Goal: Task Accomplishment & Management: Manage account settings

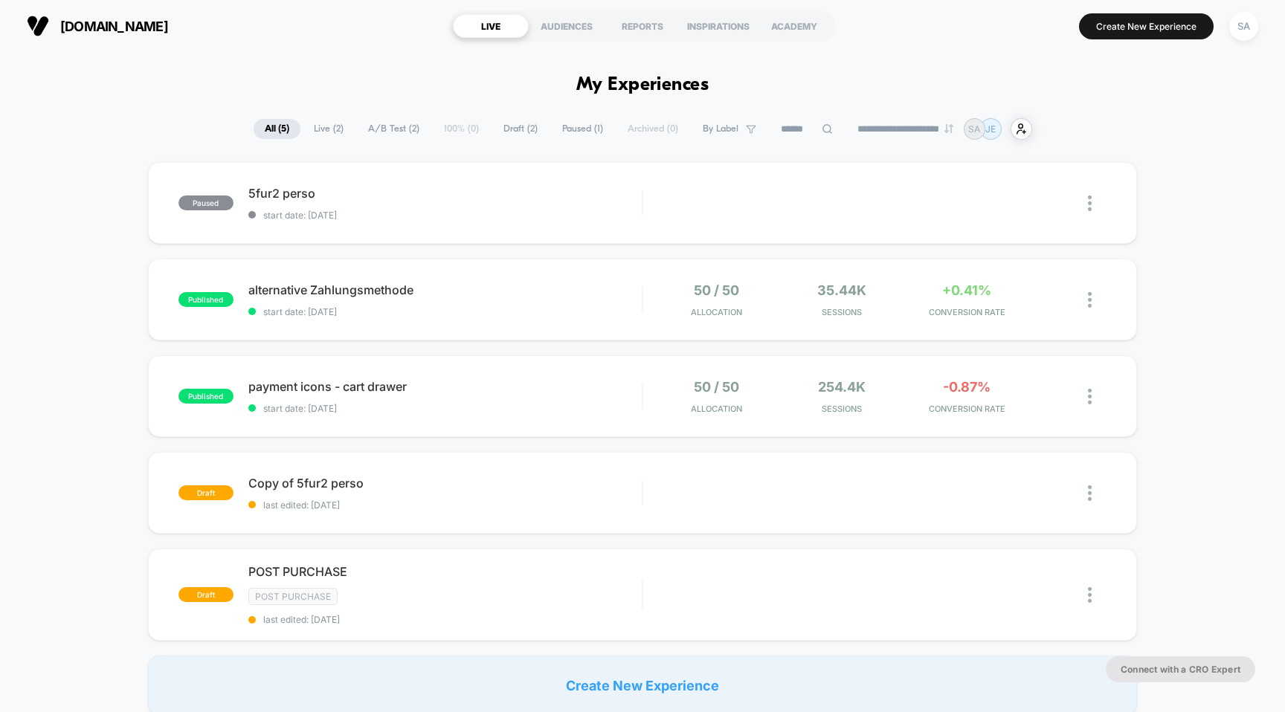
click at [1258, 7] on div "SA" at bounding box center [1244, 25] width 38 height 37
click at [1253, 20] on div "SA" at bounding box center [1243, 26] width 29 height 29
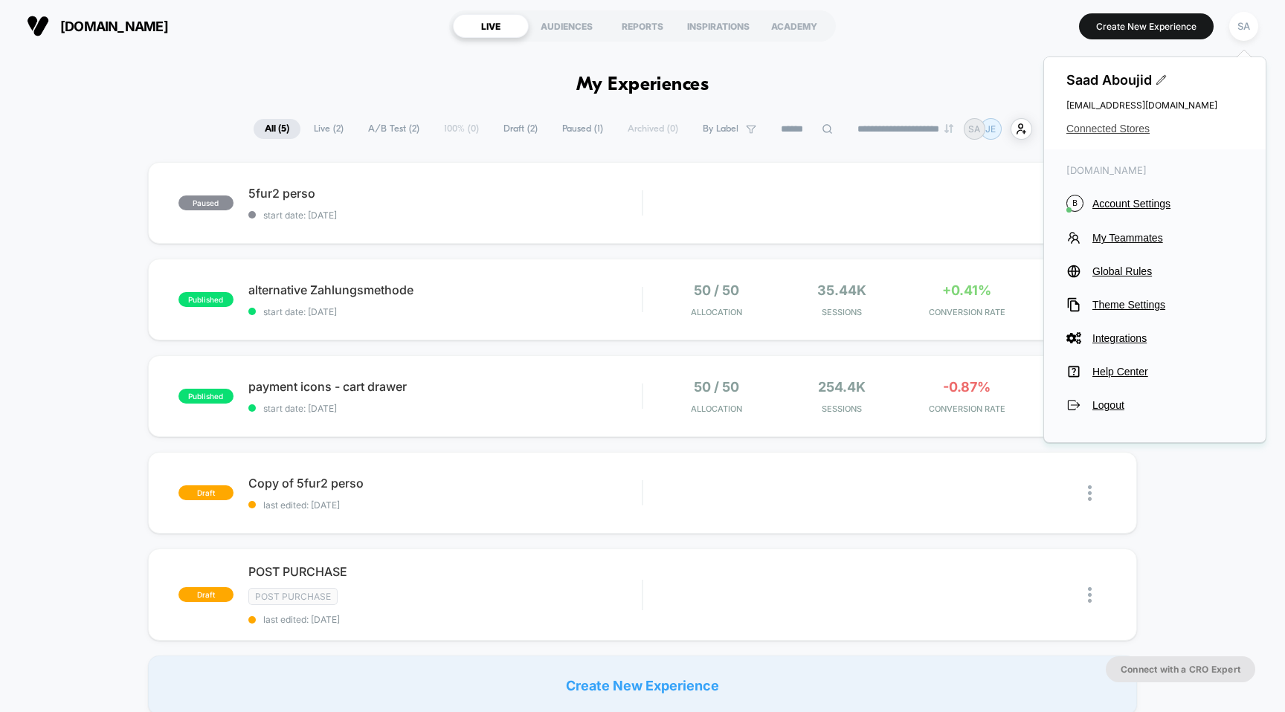
click at [1122, 129] on span "Connected Stores" at bounding box center [1154, 129] width 177 height 12
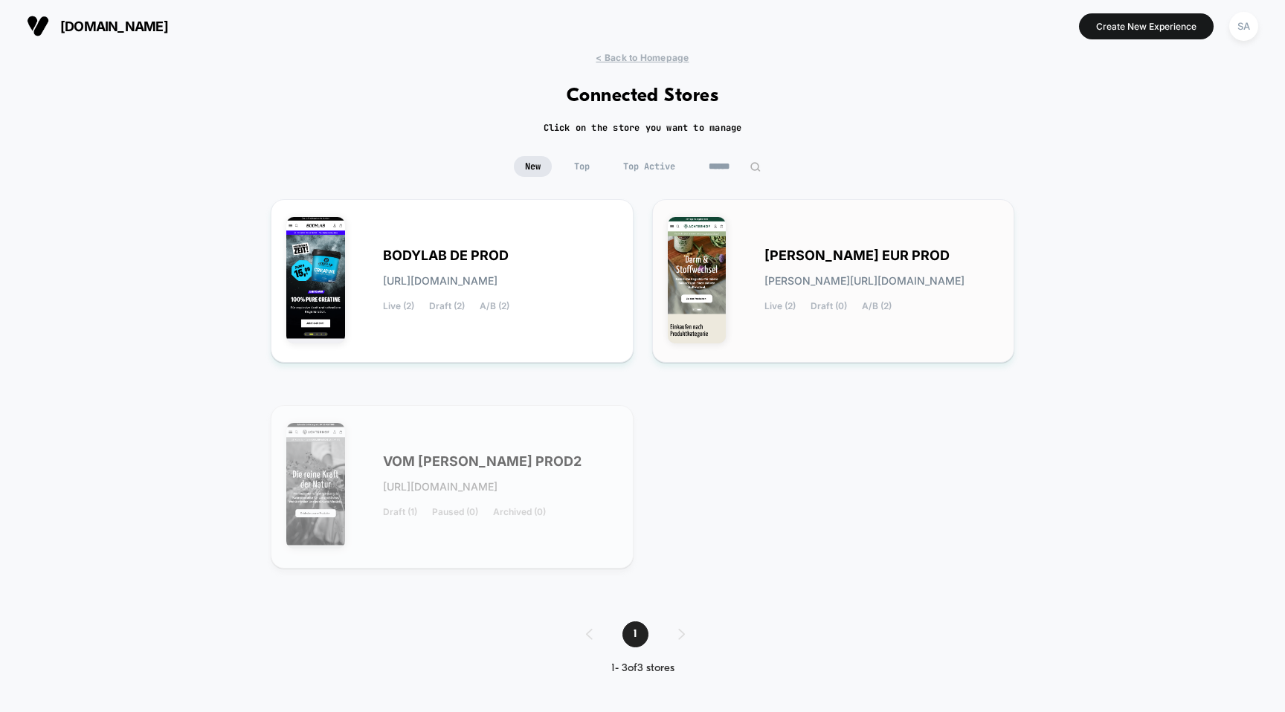
click at [831, 251] on span "[PERSON_NAME] EUR PROD" at bounding box center [856, 256] width 185 height 10
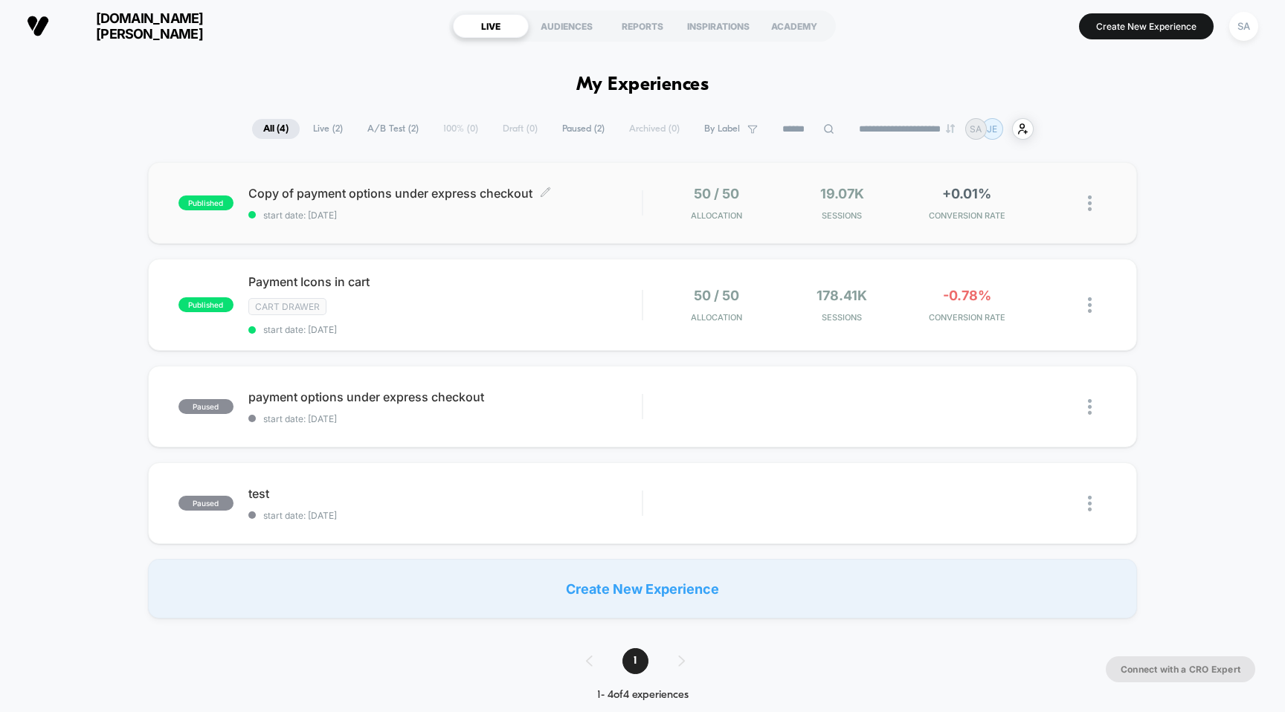
click at [482, 193] on span "Copy of payment options under express checkout Click to edit experience details" at bounding box center [445, 193] width 394 height 15
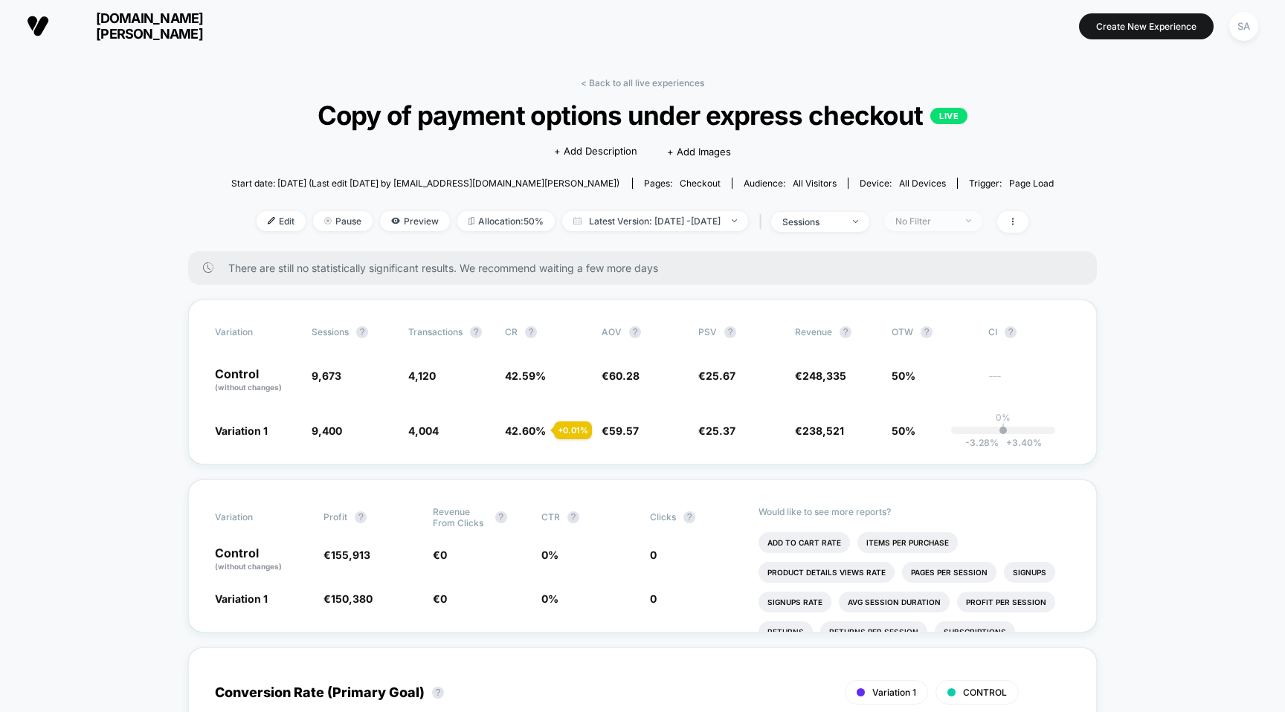
click at [955, 219] on div "No Filter" at bounding box center [924, 221] width 59 height 11
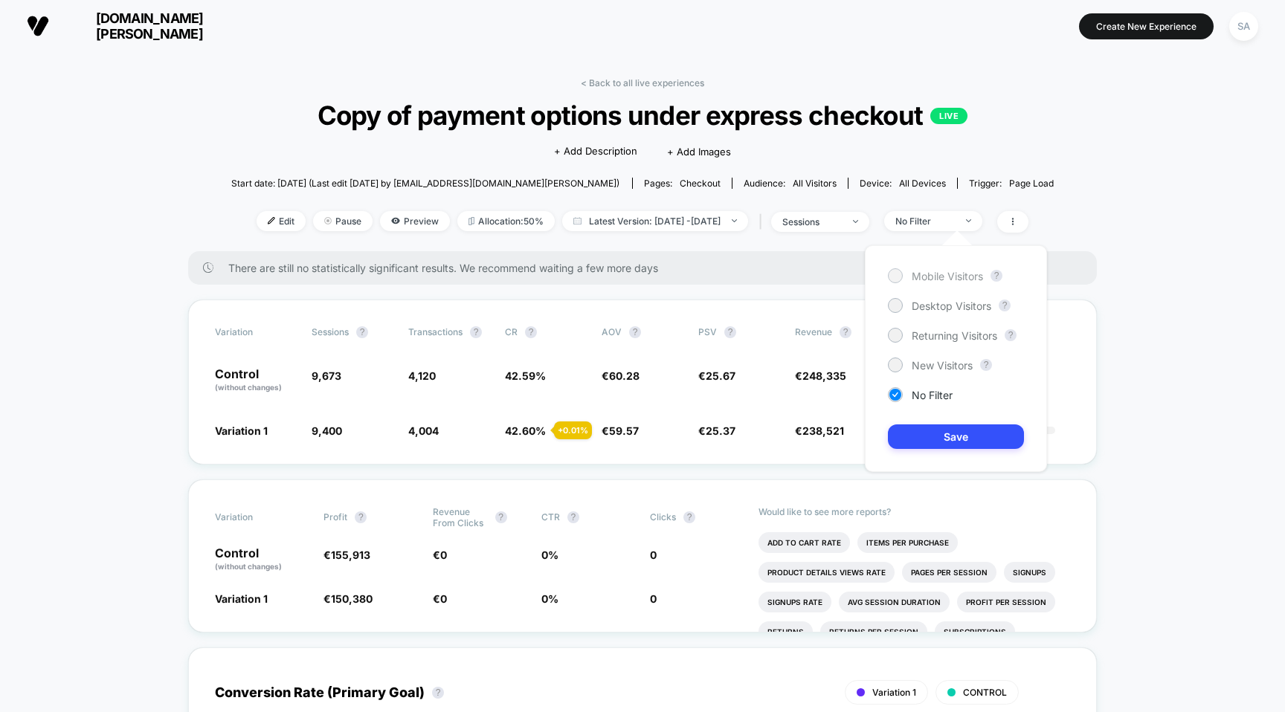
click at [953, 271] on span "Mobile Visitors" at bounding box center [947, 276] width 71 height 13
click at [954, 440] on button "Save" at bounding box center [956, 437] width 136 height 25
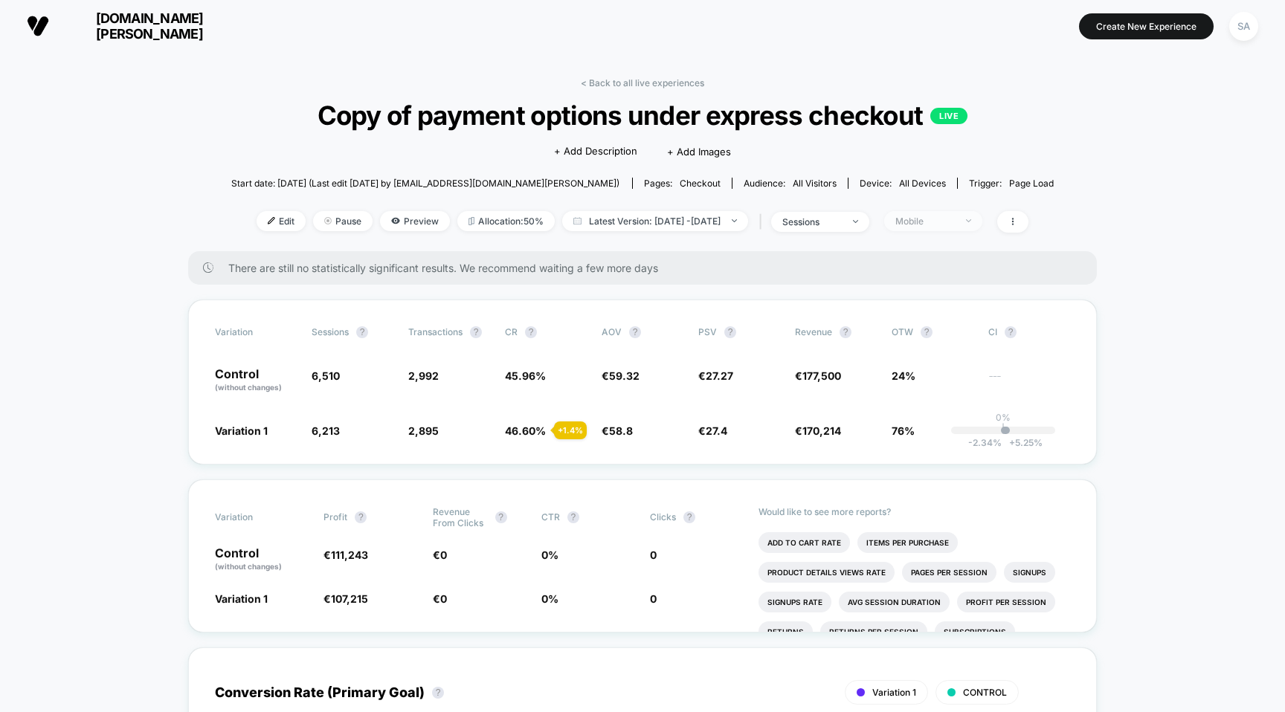
click at [982, 218] on span "Mobile" at bounding box center [933, 221] width 98 height 20
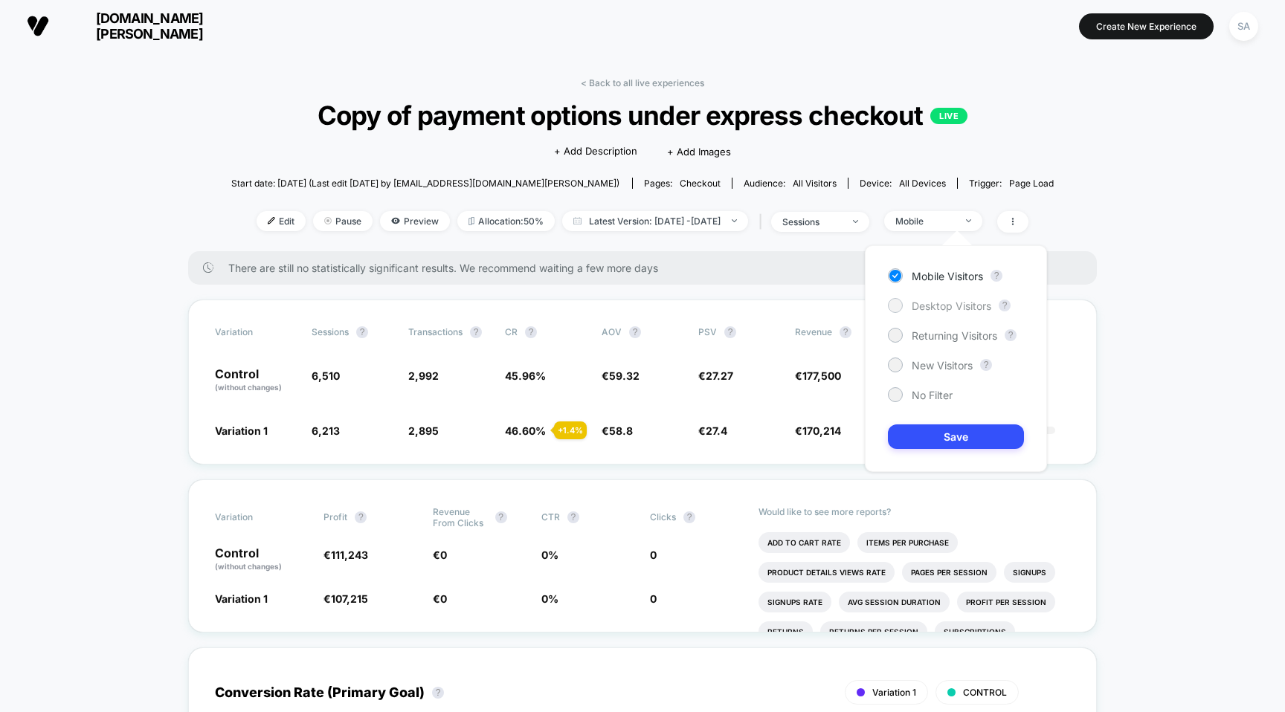
click at [947, 306] on span "Desktop Visitors" at bounding box center [952, 306] width 80 height 13
click at [949, 444] on button "Save" at bounding box center [956, 437] width 136 height 25
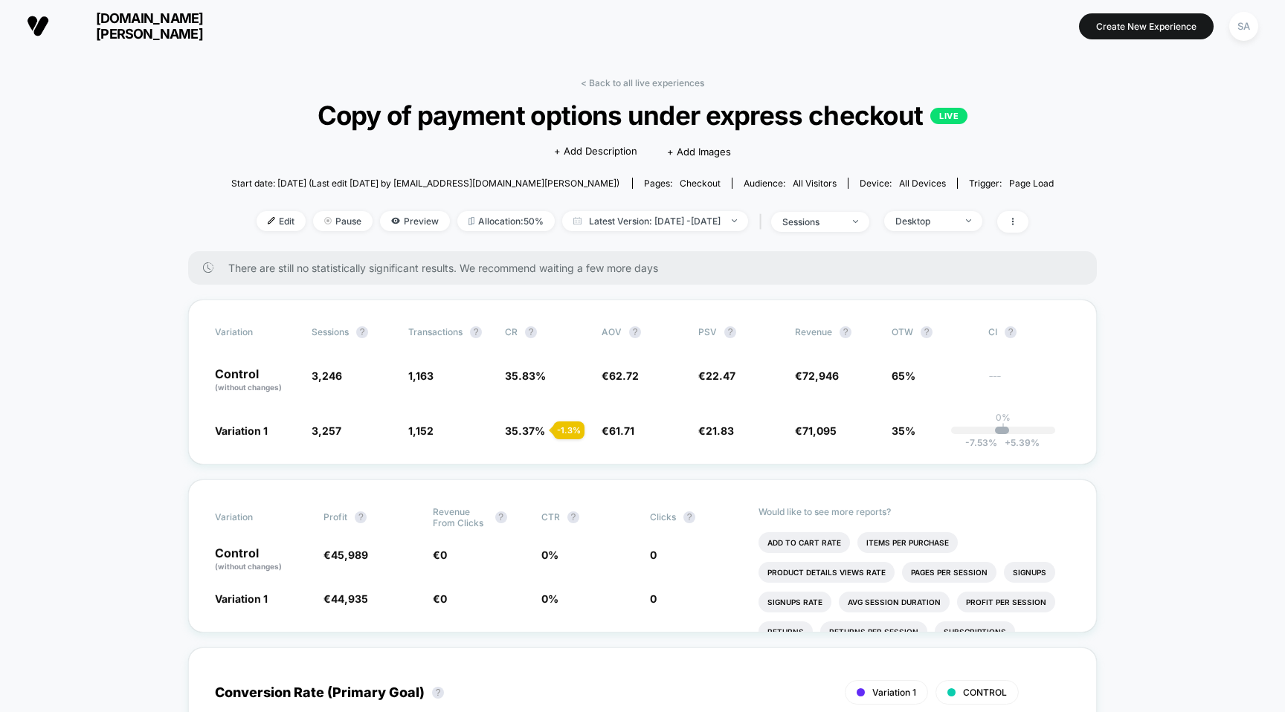
click at [123, 19] on span "[DOMAIN_NAME][PERSON_NAME]" at bounding box center [149, 25] width 178 height 31
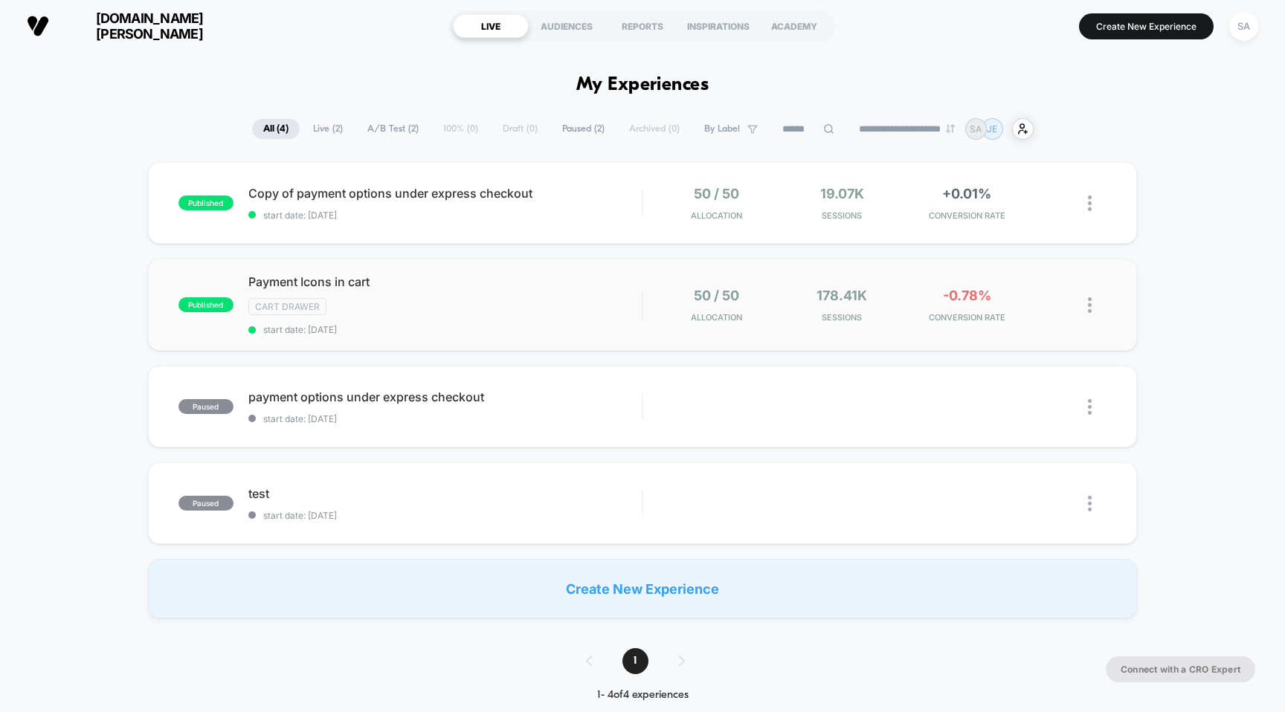
click at [352, 283] on span "Payment Icons in cart" at bounding box center [445, 281] width 394 height 15
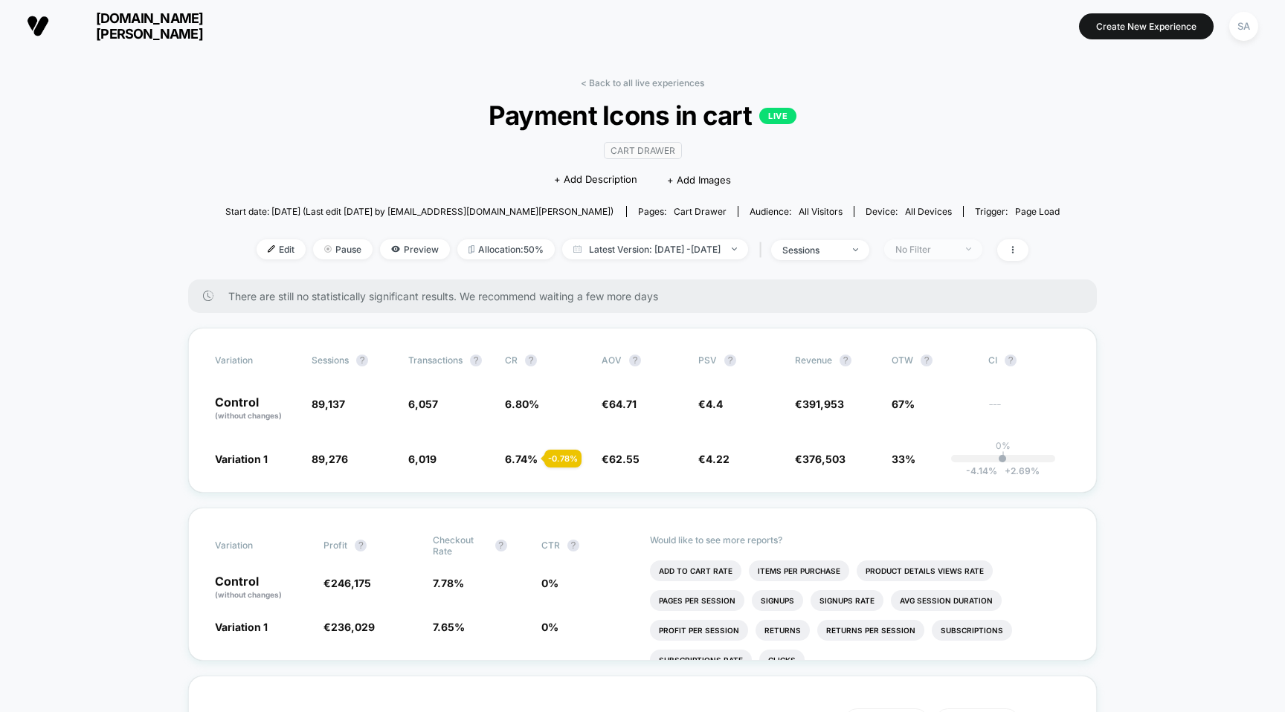
click at [955, 245] on div "No Filter" at bounding box center [924, 249] width 59 height 11
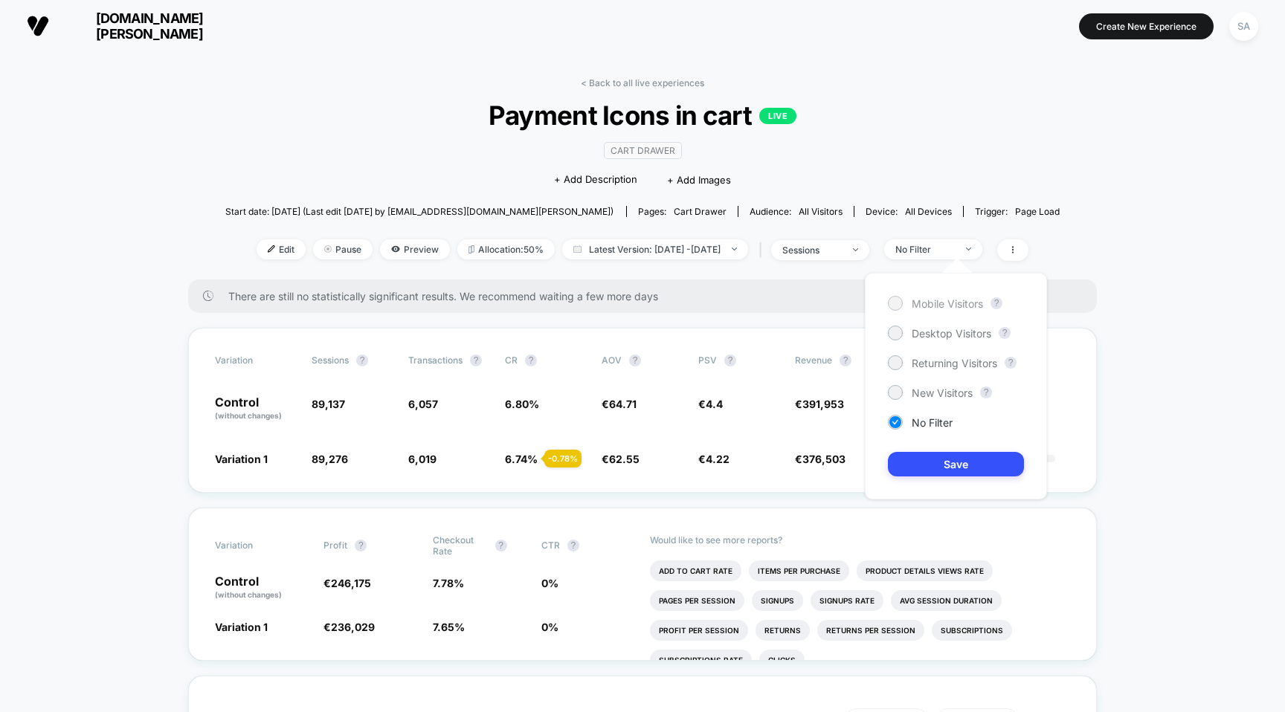
click at [952, 297] on span "Mobile Visitors" at bounding box center [947, 303] width 71 height 13
click at [968, 460] on button "Save" at bounding box center [956, 464] width 136 height 25
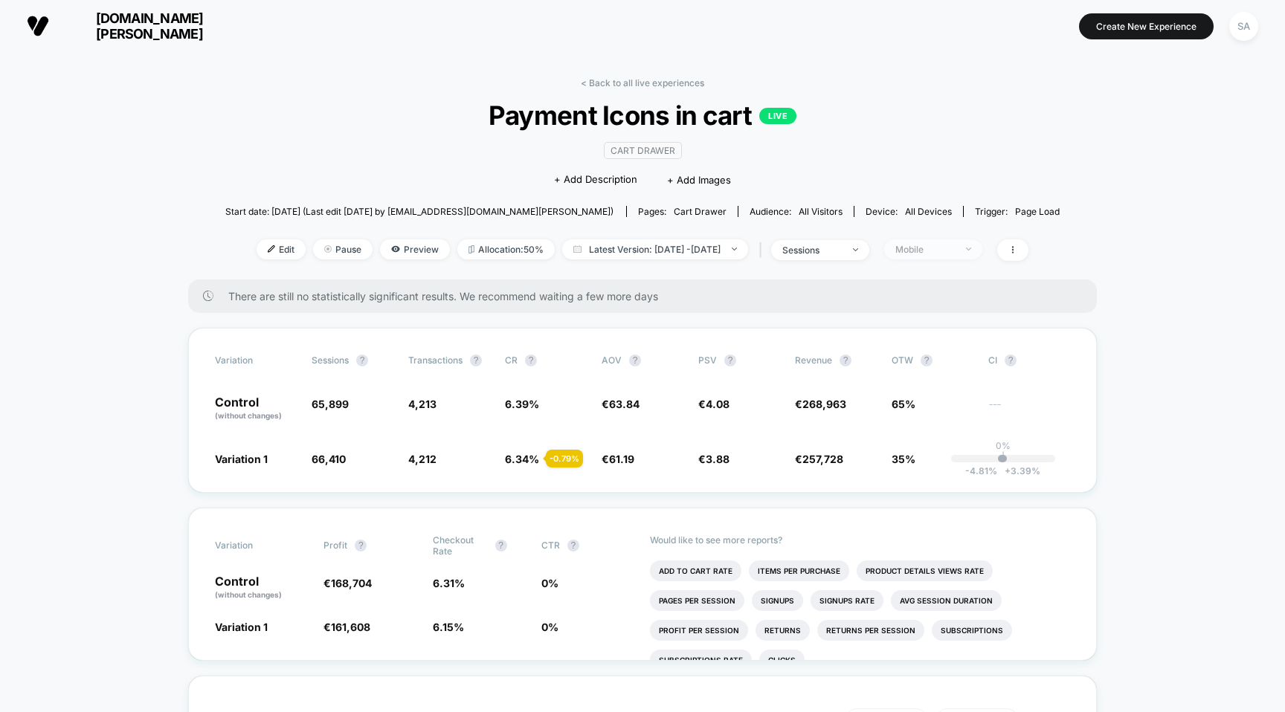
click at [975, 239] on span "Mobile" at bounding box center [933, 249] width 98 height 20
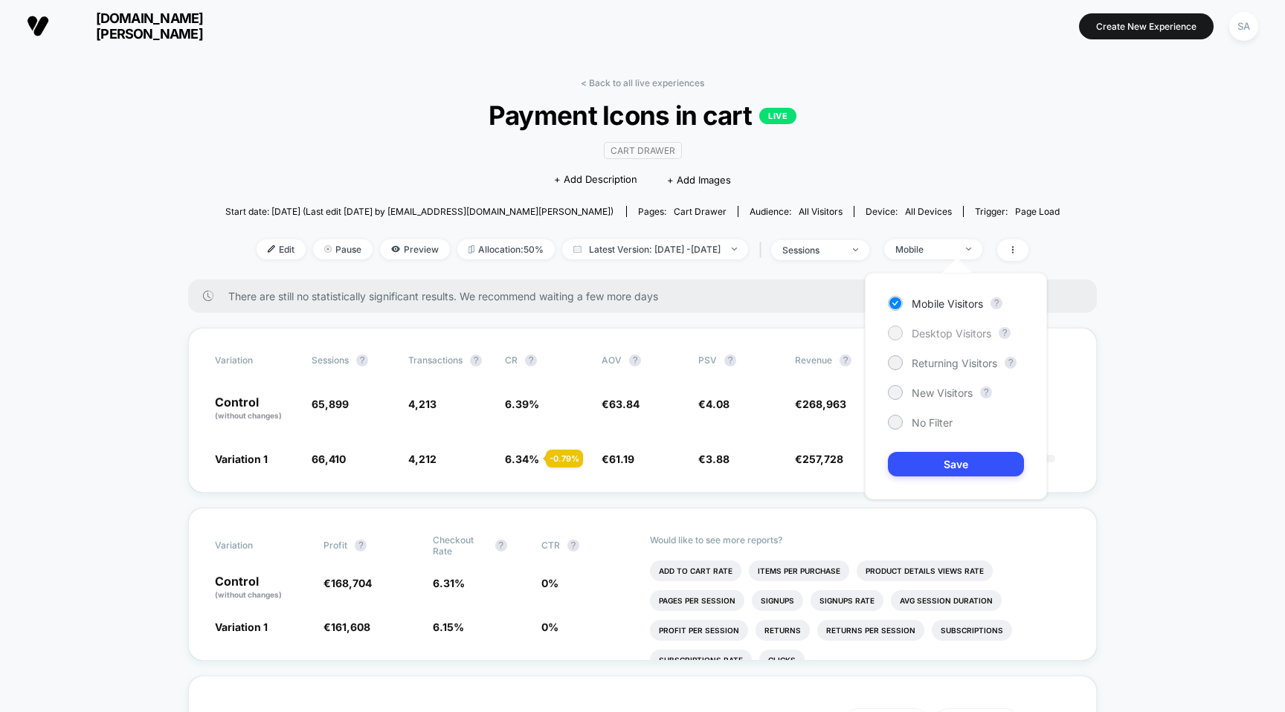
click at [956, 332] on span "Desktop Visitors" at bounding box center [952, 333] width 80 height 13
click at [969, 466] on button "Save" at bounding box center [956, 464] width 136 height 25
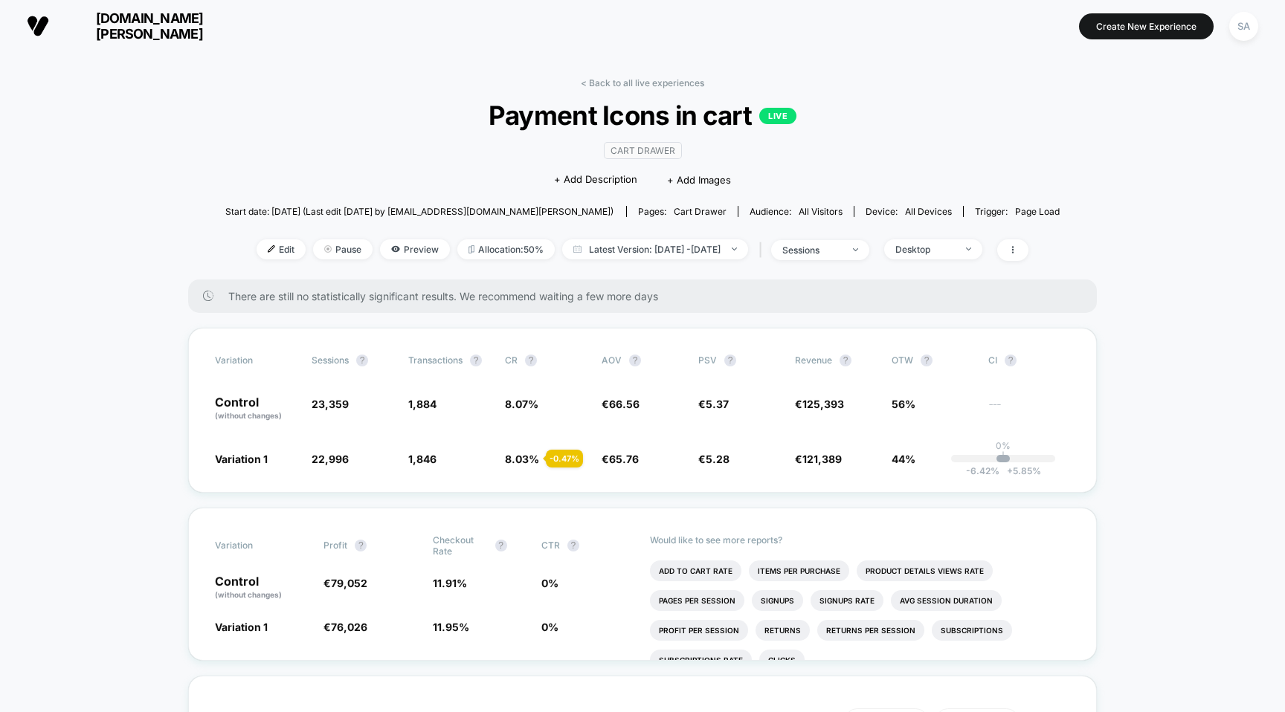
click at [89, 27] on span "[DOMAIN_NAME][PERSON_NAME]" at bounding box center [149, 25] width 178 height 31
